Goal: Check status: Check status

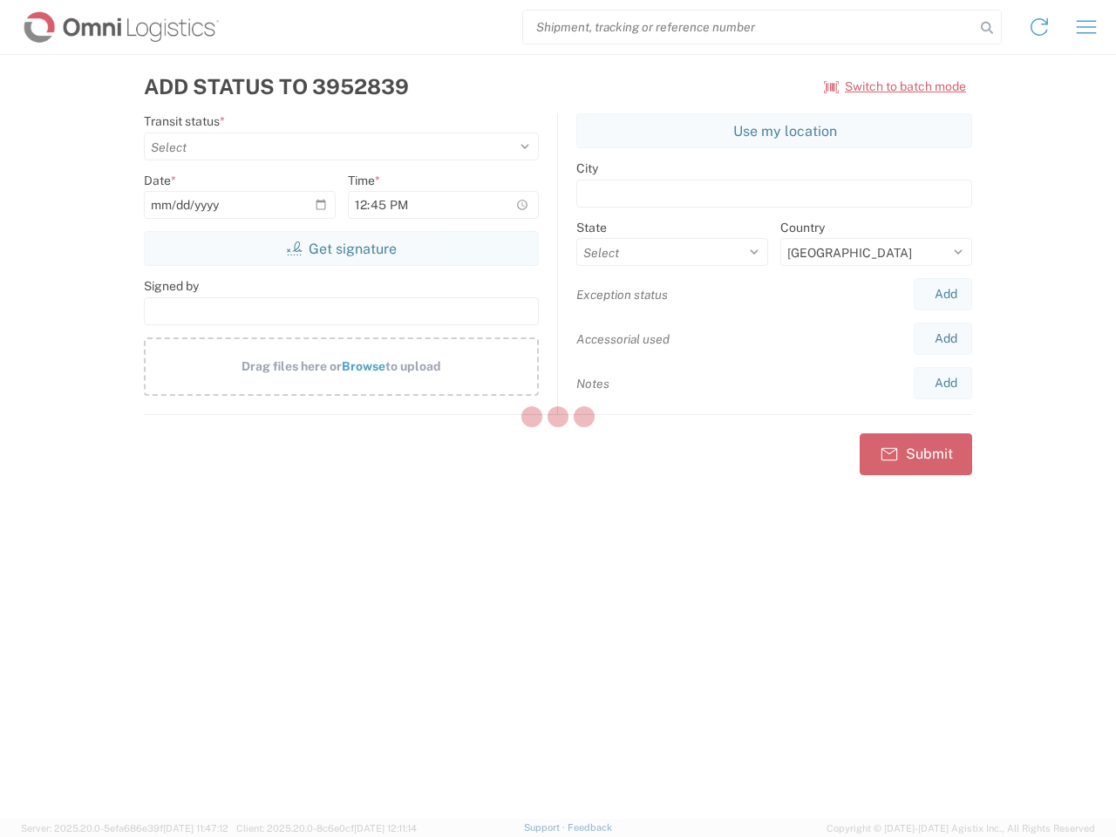
select select "US"
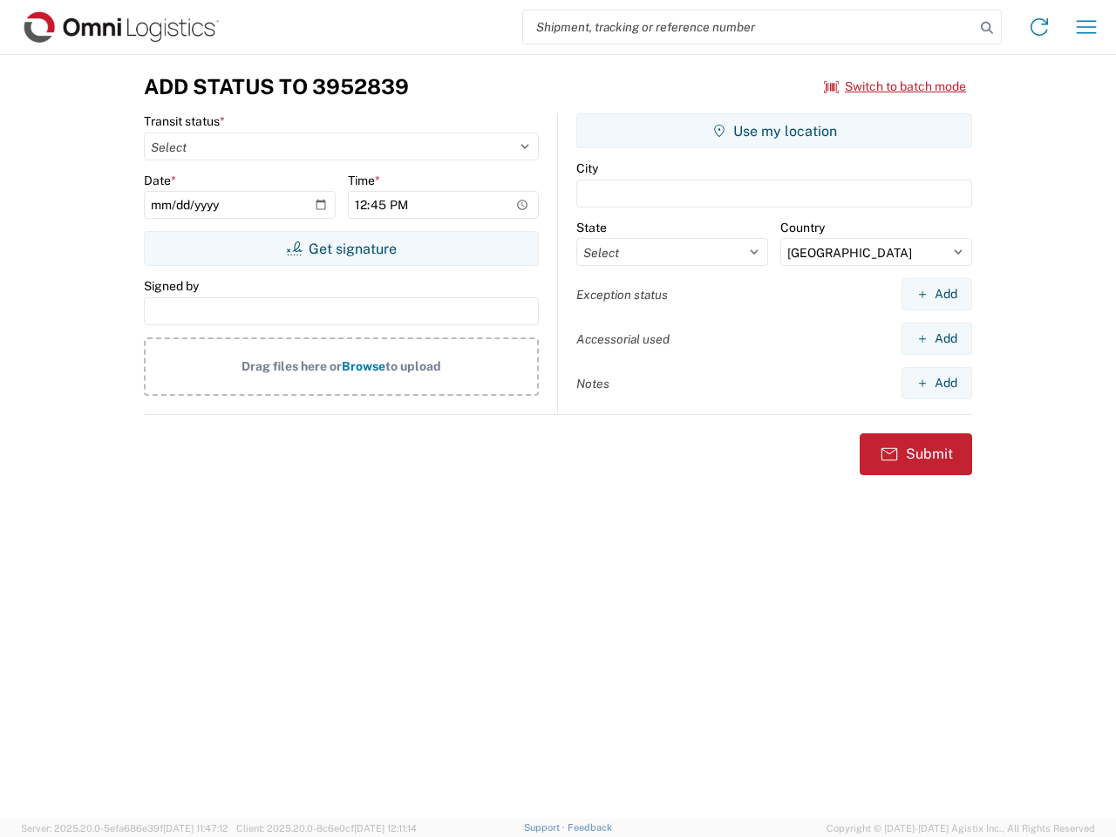
click at [749, 27] on input "search" at bounding box center [749, 26] width 452 height 33
click at [987, 28] on icon at bounding box center [987, 28] width 24 height 24
click at [1039, 27] on icon at bounding box center [1040, 27] width 28 height 28
click at [1087, 27] on icon "button" at bounding box center [1087, 26] width 20 height 13
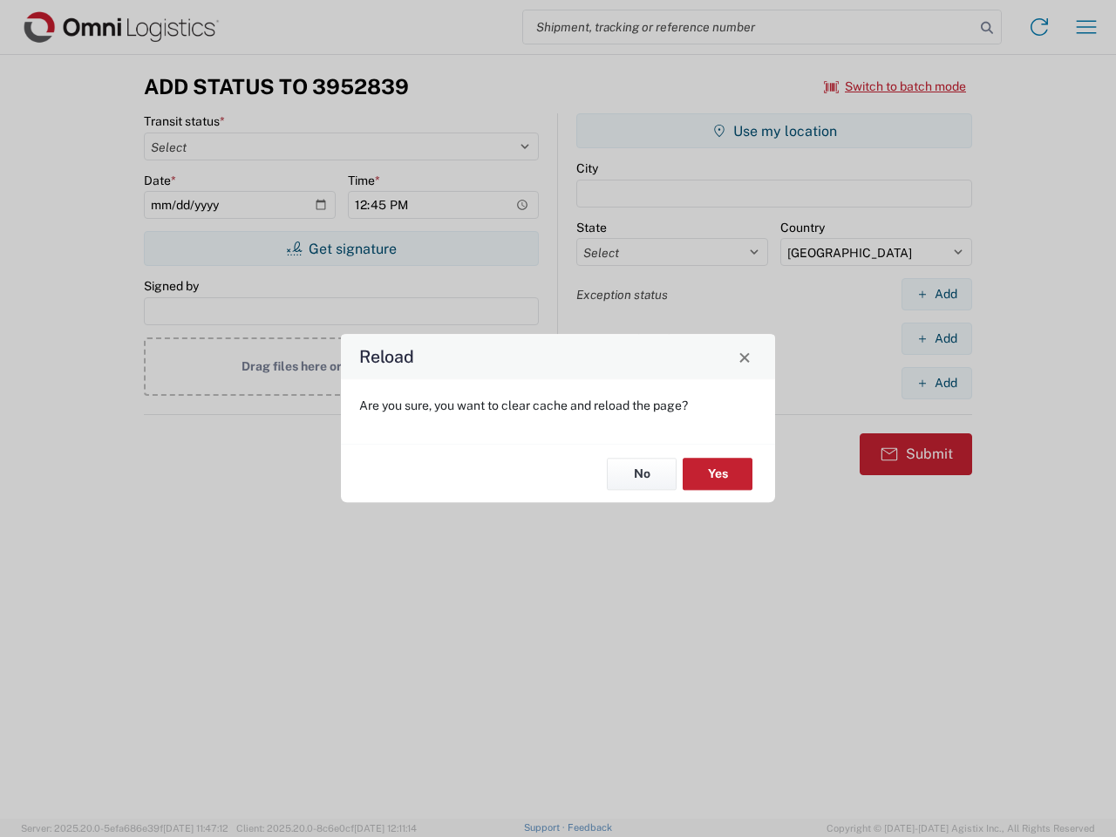
click at [341, 249] on div "Reload Are you sure, you want to clear cache and reload the page? No Yes" at bounding box center [558, 418] width 1116 height 837
click at [774, 131] on div "Reload Are you sure, you want to clear cache and reload the page? No Yes" at bounding box center [558, 418] width 1116 height 837
click at [937, 294] on div "Reload Are you sure, you want to clear cache and reload the page? No Yes" at bounding box center [558, 418] width 1116 height 837
click at [937, 338] on div "Reload Are you sure, you want to clear cache and reload the page? No Yes" at bounding box center [558, 418] width 1116 height 837
click at [937, 383] on div "Reload Are you sure, you want to clear cache and reload the page? No Yes" at bounding box center [558, 418] width 1116 height 837
